Goal: Find contact information: Find contact information

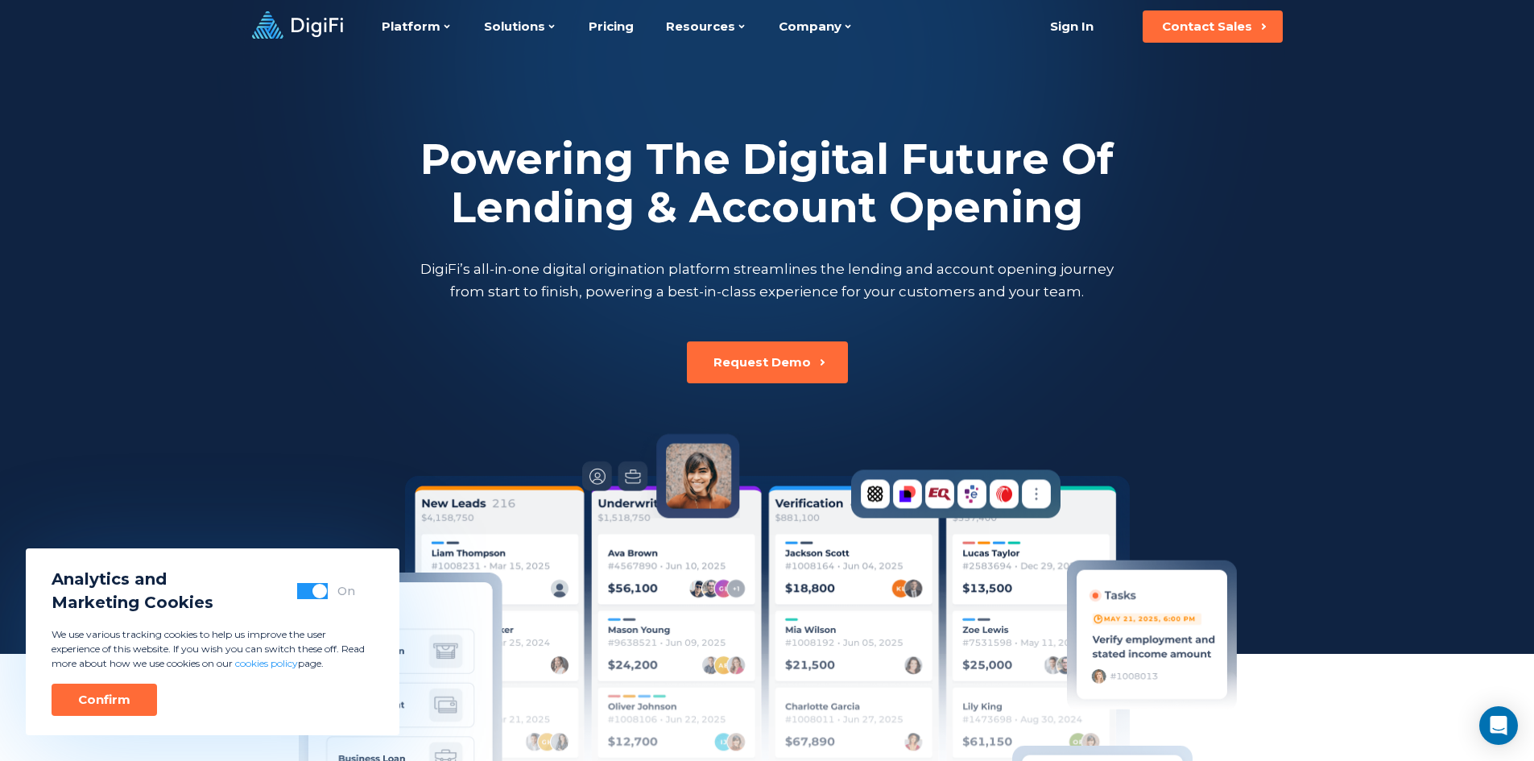
drag, startPoint x: 124, startPoint y: 696, endPoint x: 316, endPoint y: 526, distance: 256.7
click at [317, 526] on div at bounding box center [767, 327] width 1534 height 654
click at [784, 364] on div "Request Demo" at bounding box center [761, 362] width 97 height 16
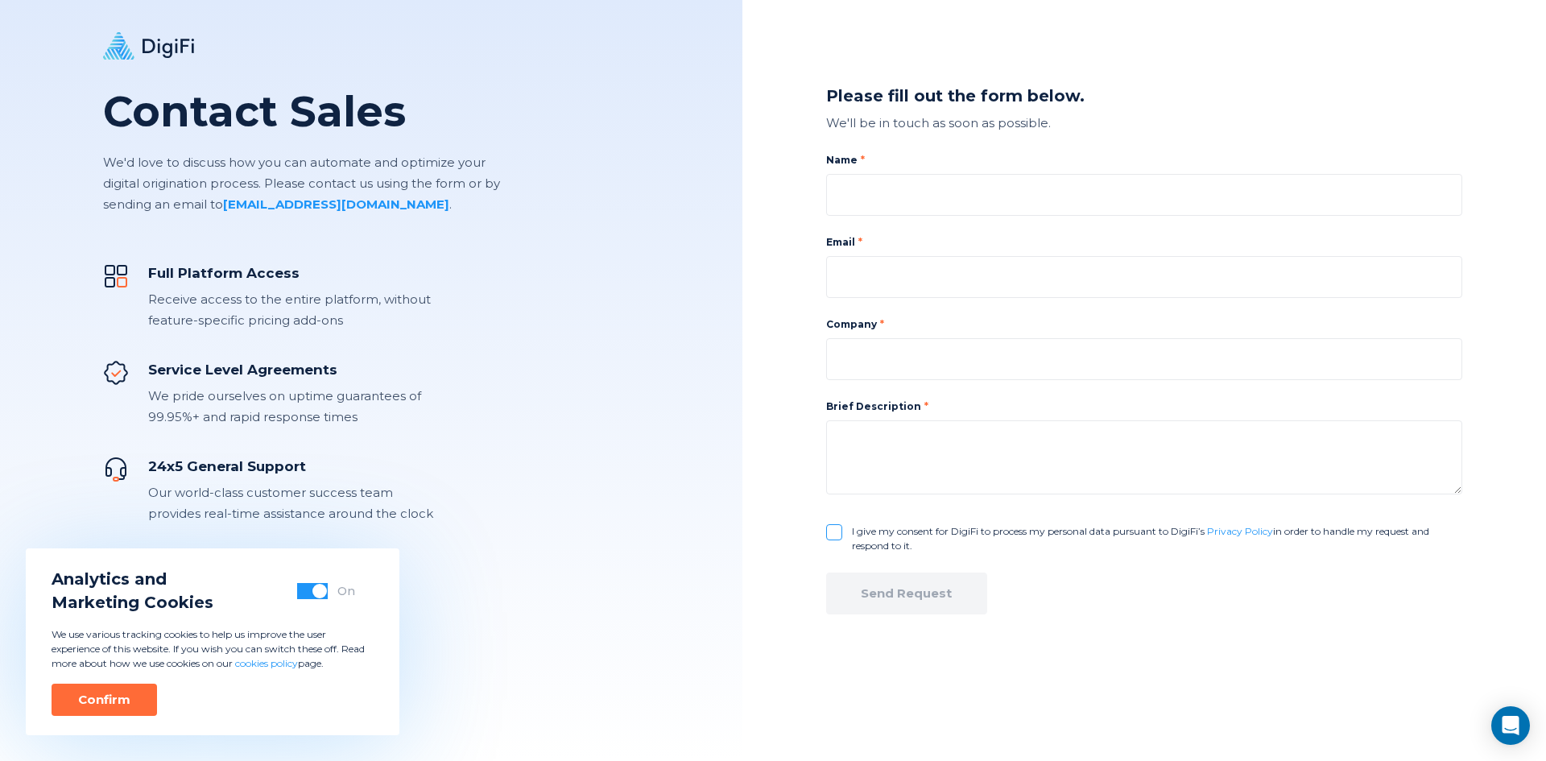
click at [163, 52] on icon at bounding box center [148, 45] width 91 height 27
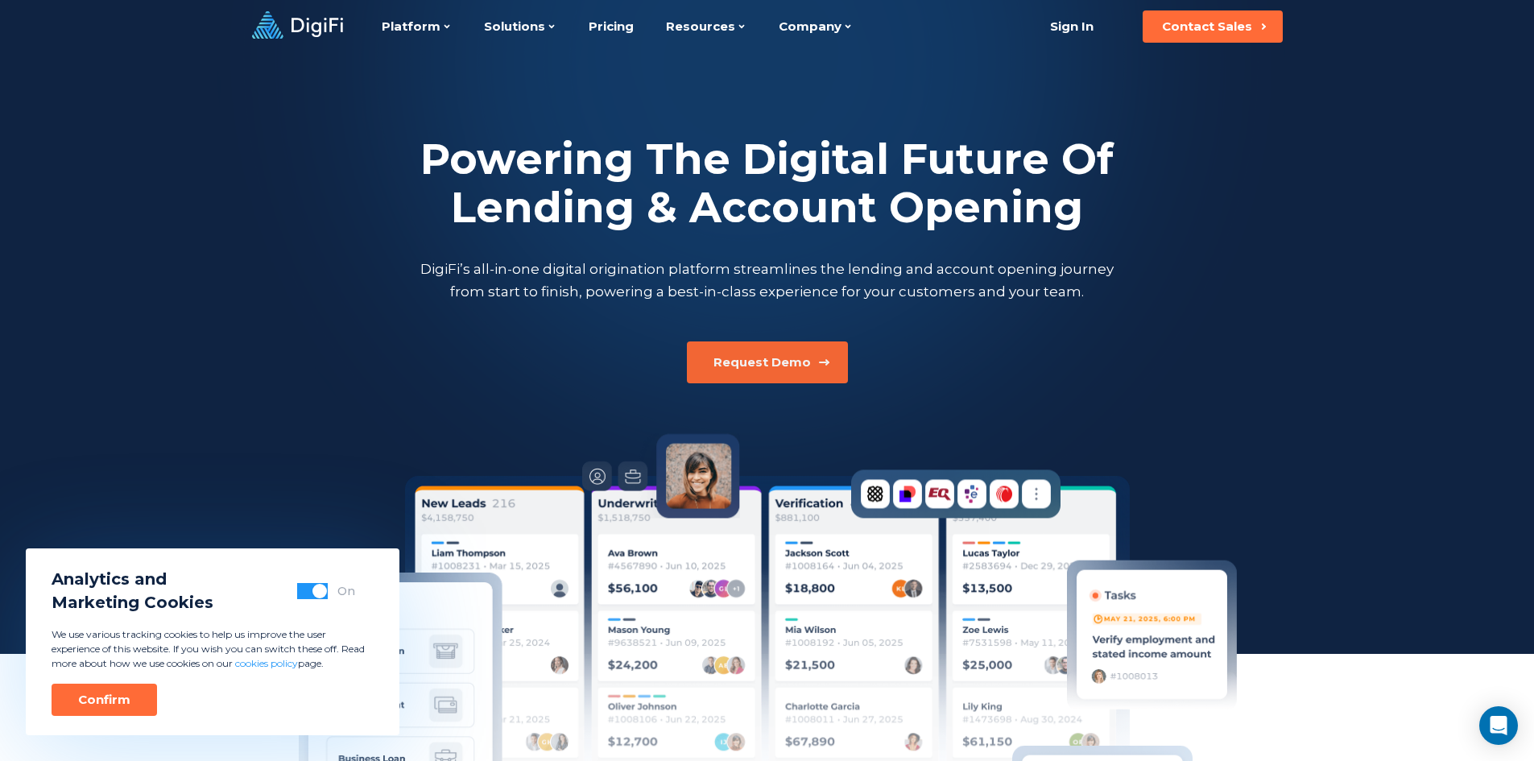
click at [754, 362] on div "Request Demo" at bounding box center [761, 362] width 97 height 16
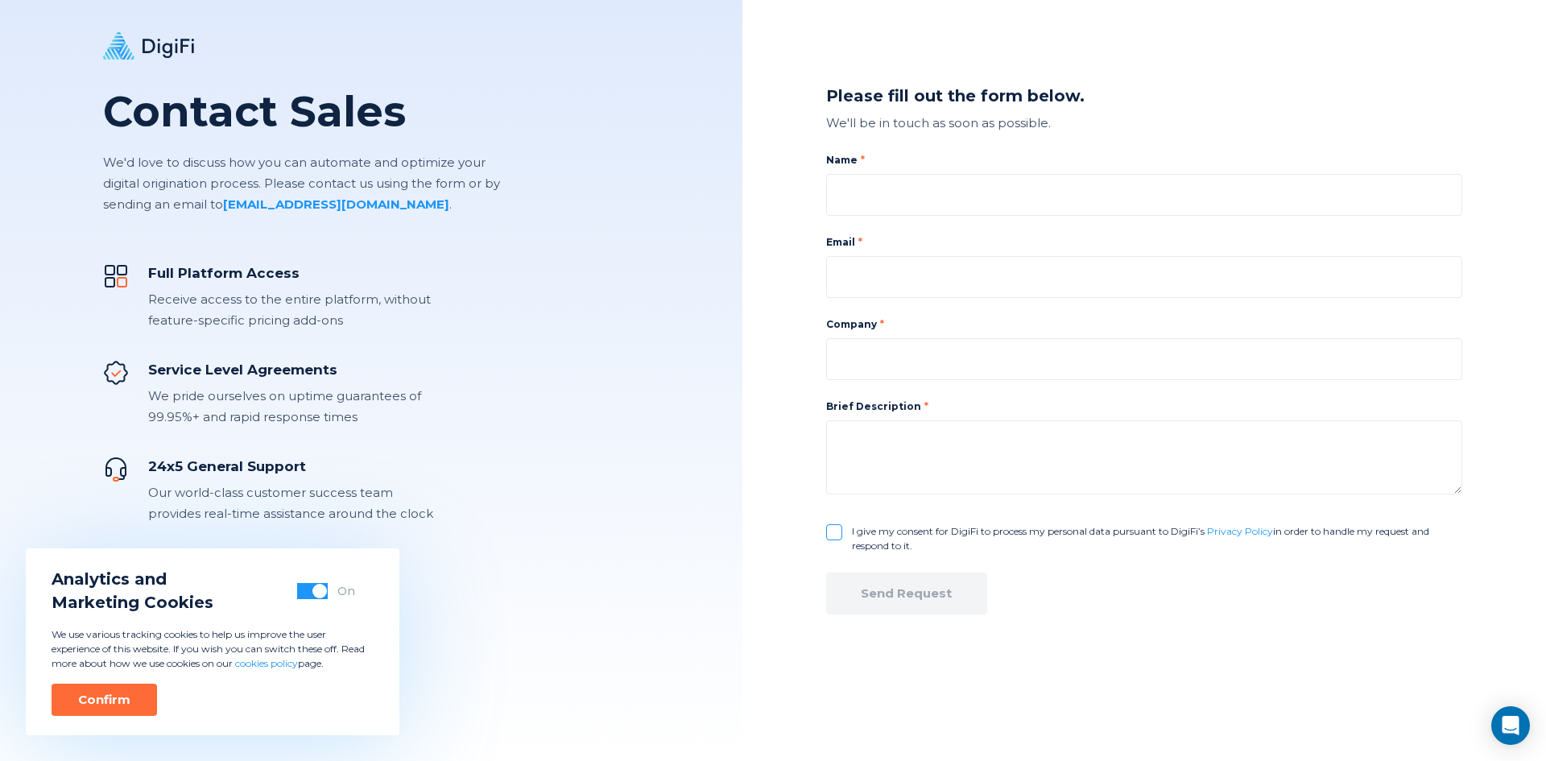
click at [783, 290] on div "Please fill out the form below. We'll be in touch as soon as possible. Name Ema…" at bounding box center [1144, 380] width 804 height 761
click at [787, 326] on div "Please fill out the form below. We'll be in touch as soon as possible. Name Ema…" at bounding box center [1144, 380] width 804 height 761
